Goal: Information Seeking & Learning: Find contact information

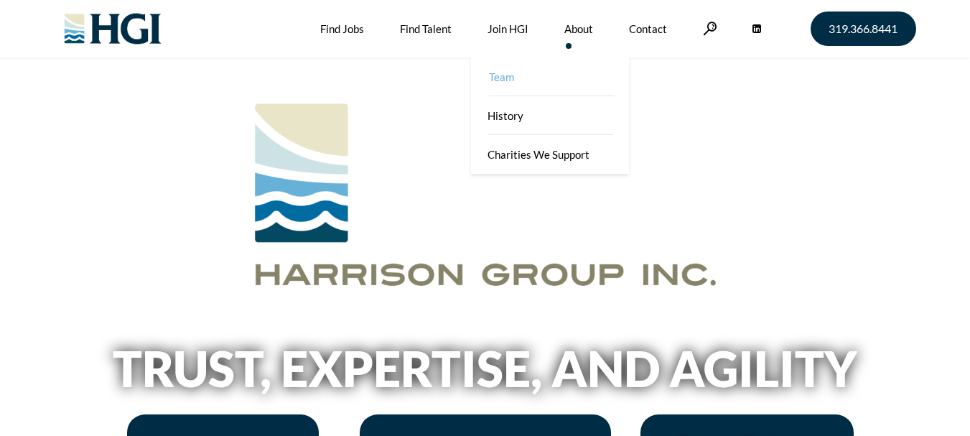
click at [505, 79] on link "Team" at bounding box center [551, 76] width 158 height 39
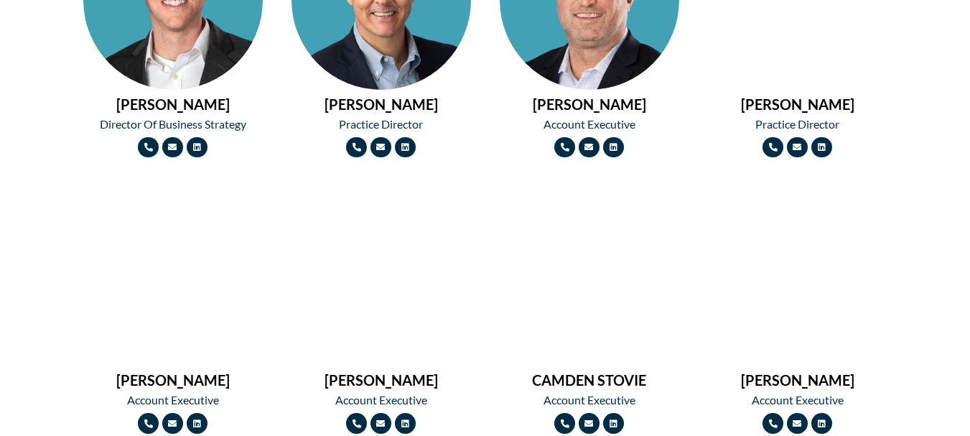
scroll to position [1220, 0]
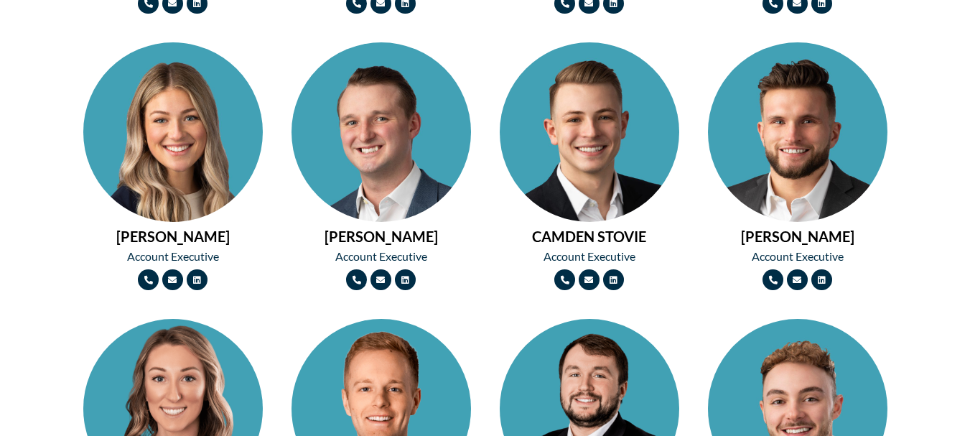
click at [181, 144] on img at bounding box center [172, 176] width 179 height 269
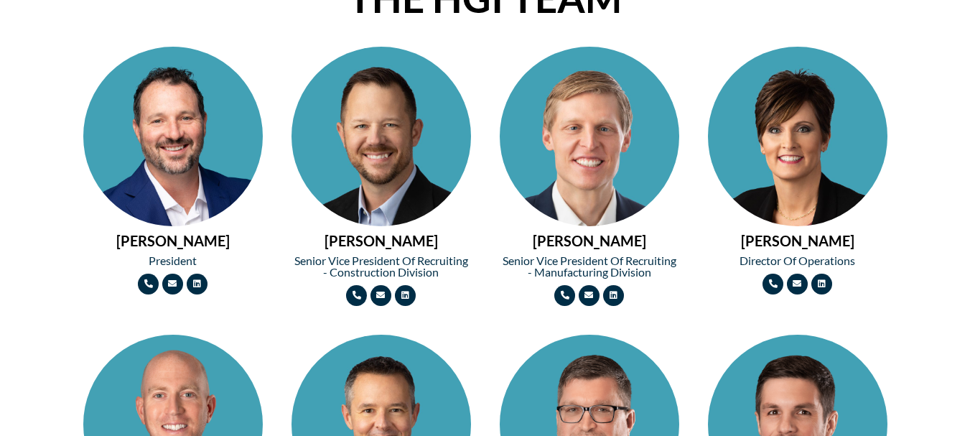
scroll to position [646, 0]
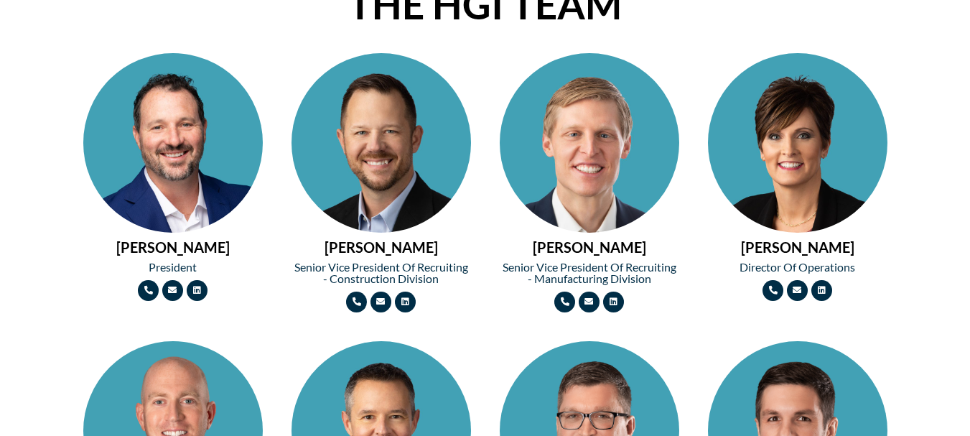
click at [184, 146] on img at bounding box center [172, 187] width 179 height 269
click at [374, 140] on img at bounding box center [380, 187] width 179 height 269
click at [581, 160] on img at bounding box center [589, 187] width 179 height 269
click at [792, 150] on img at bounding box center [797, 187] width 179 height 269
drag, startPoint x: 199, startPoint y: 266, endPoint x: 175, endPoint y: 262, distance: 24.0
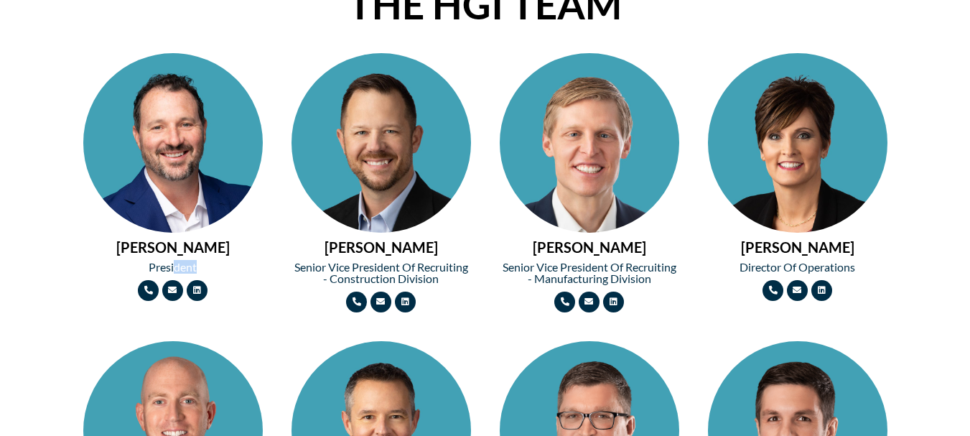
click at [175, 262] on h2 "President" at bounding box center [172, 266] width 179 height 11
copy h2 "President"
drag, startPoint x: 439, startPoint y: 280, endPoint x: 292, endPoint y: 267, distance: 147.7
click at [292, 267] on h2 "Senior Vice President of Recruiting - Construction Division" at bounding box center [380, 272] width 179 height 23
copy h2 "Senior Vice President of Recruiting - Construction Division"
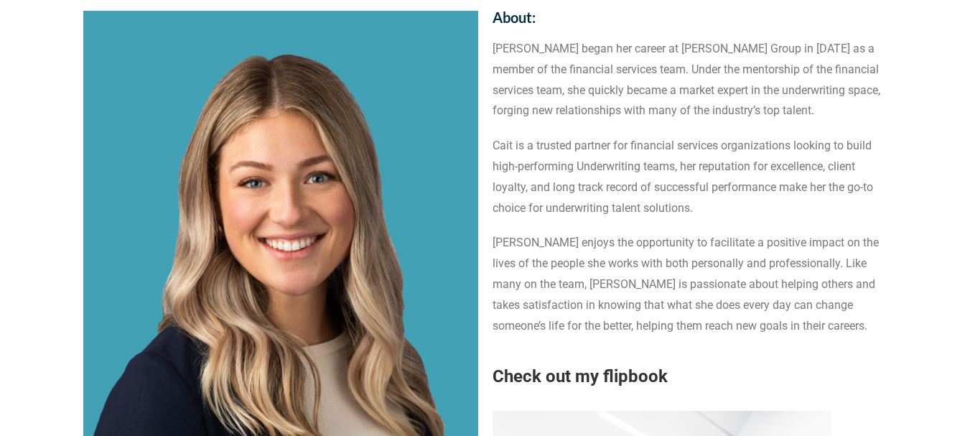
scroll to position [144, 0]
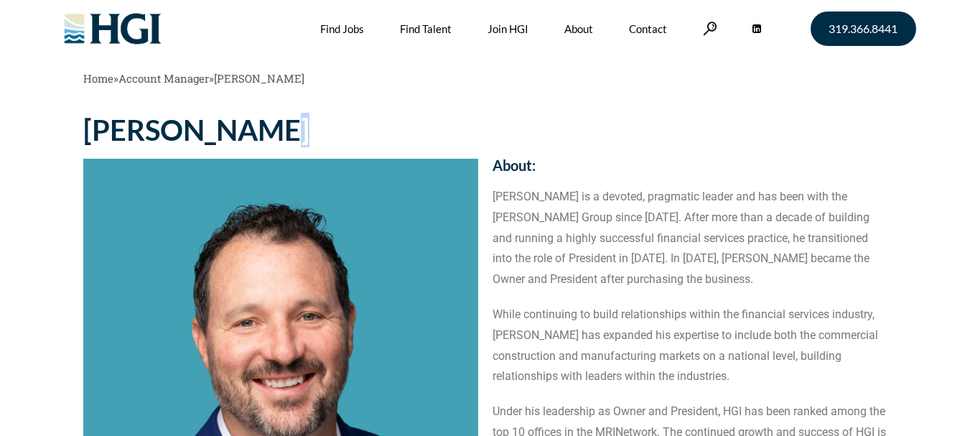
drag, startPoint x: 330, startPoint y: 123, endPoint x: 313, endPoint y: 122, distance: 17.2
click at [313, 122] on h1 "MICHAEL BROWN" at bounding box center [280, 130] width 395 height 29
drag, startPoint x: 568, startPoint y: 195, endPoint x: 553, endPoint y: 195, distance: 14.4
click at [553, 195] on p "Michael Brown is a devoted, pragmatic leader and has been with the Harrison Gro…" at bounding box center [689, 238] width 395 height 103
copy p "Michael Brown"
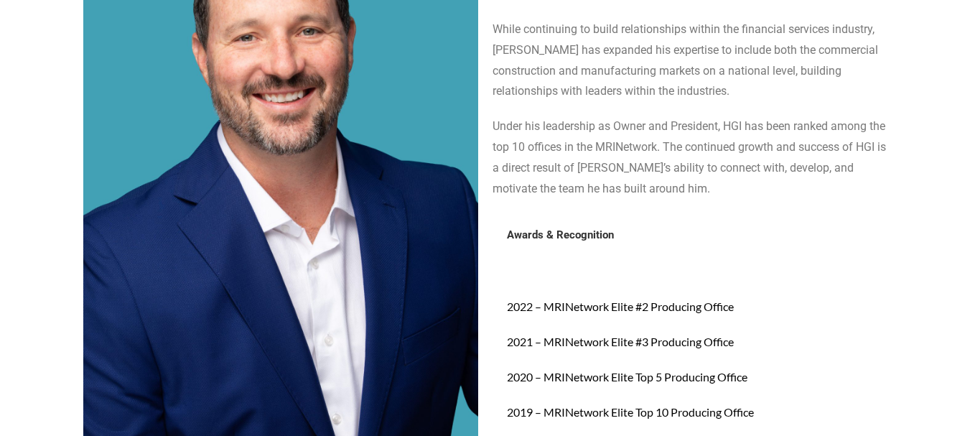
scroll to position [72, 0]
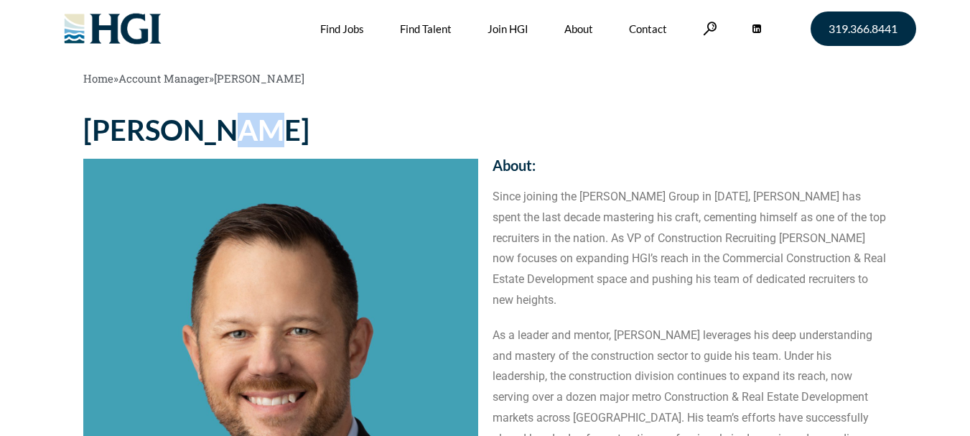
drag, startPoint x: 269, startPoint y: 126, endPoint x: 239, endPoint y: 126, distance: 30.1
click at [239, 126] on h1 "[PERSON_NAME]" at bounding box center [280, 130] width 395 height 29
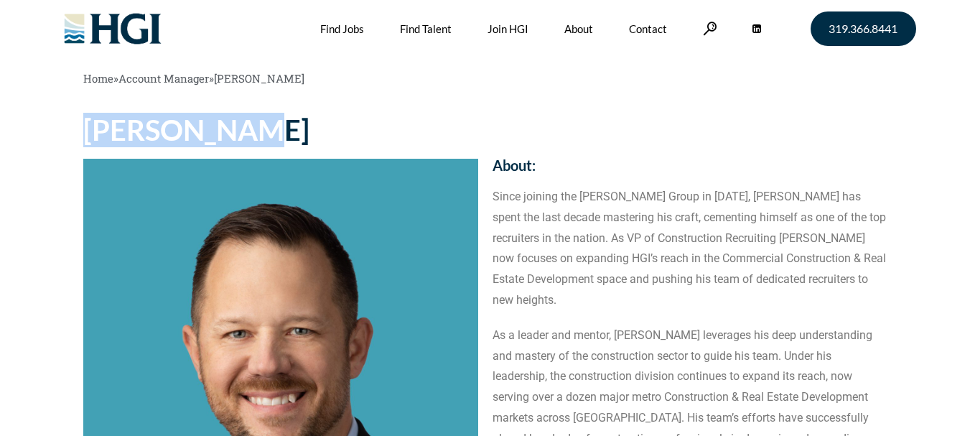
copy h1 "[PERSON_NAME]"
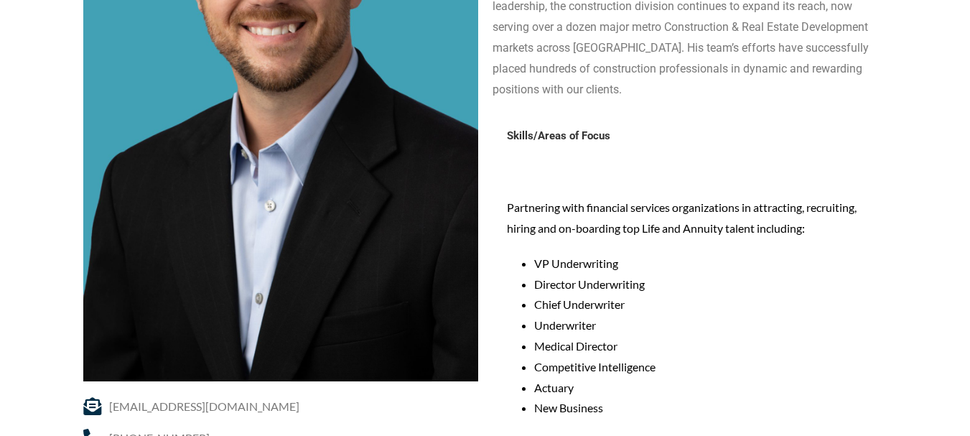
scroll to position [502, 0]
